Goal: Task Accomplishment & Management: Use online tool/utility

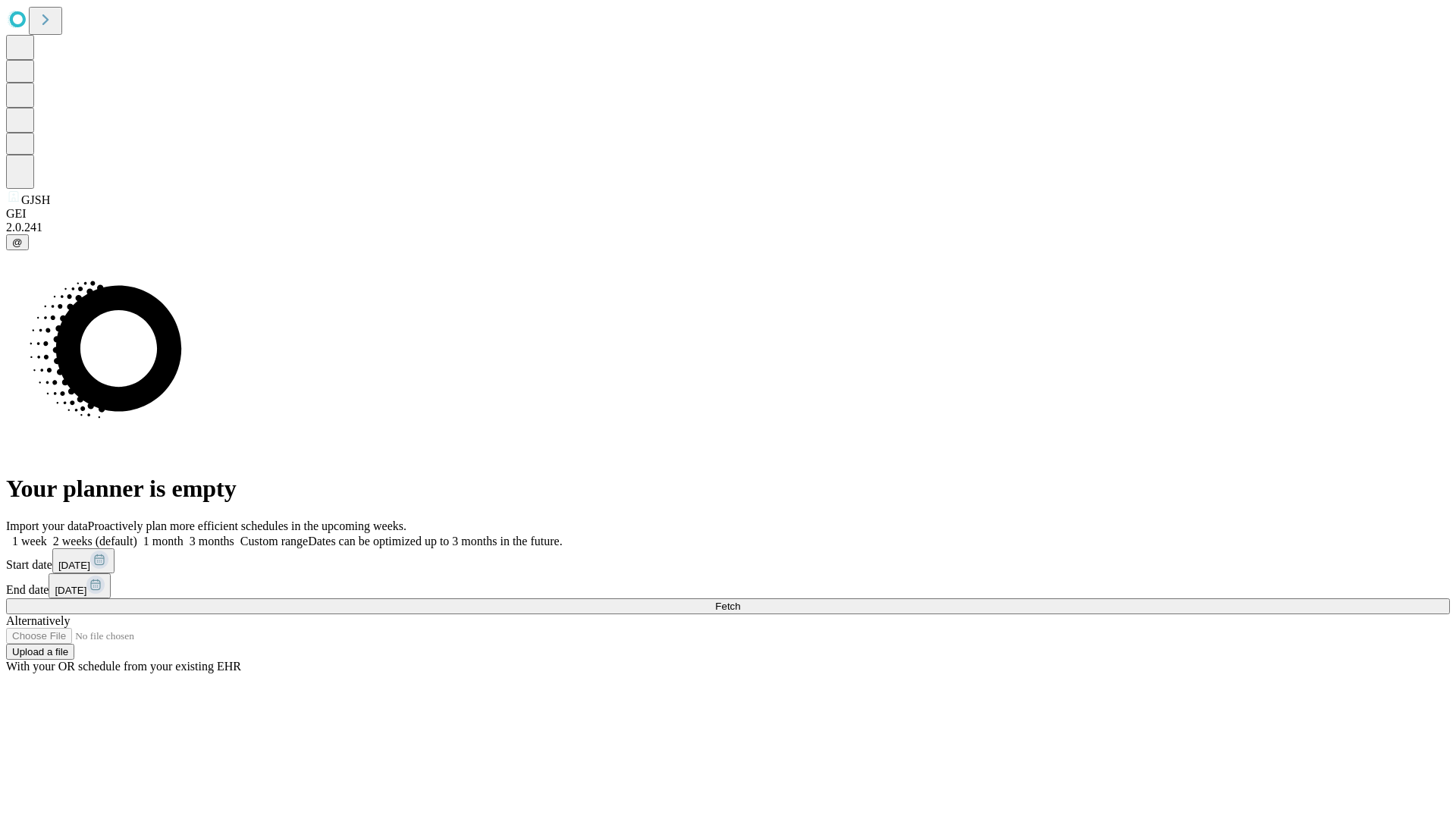
click at [740, 600] on span "Fetch" at bounding box center [728, 605] width 25 height 12
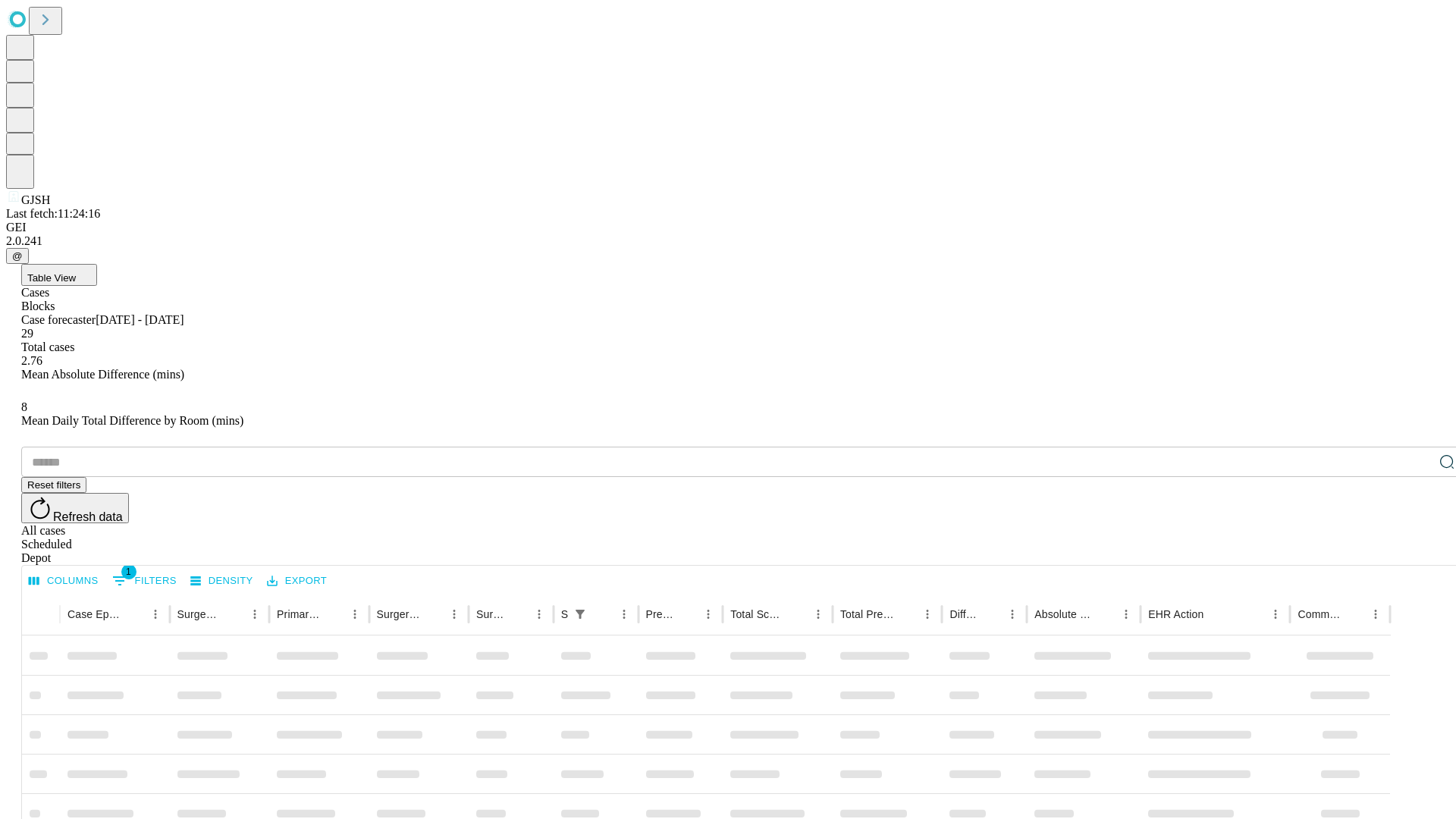
click at [1416, 551] on div "Depot" at bounding box center [743, 558] width 1443 height 13
